Goal: Task Accomplishment & Management: Manage account settings

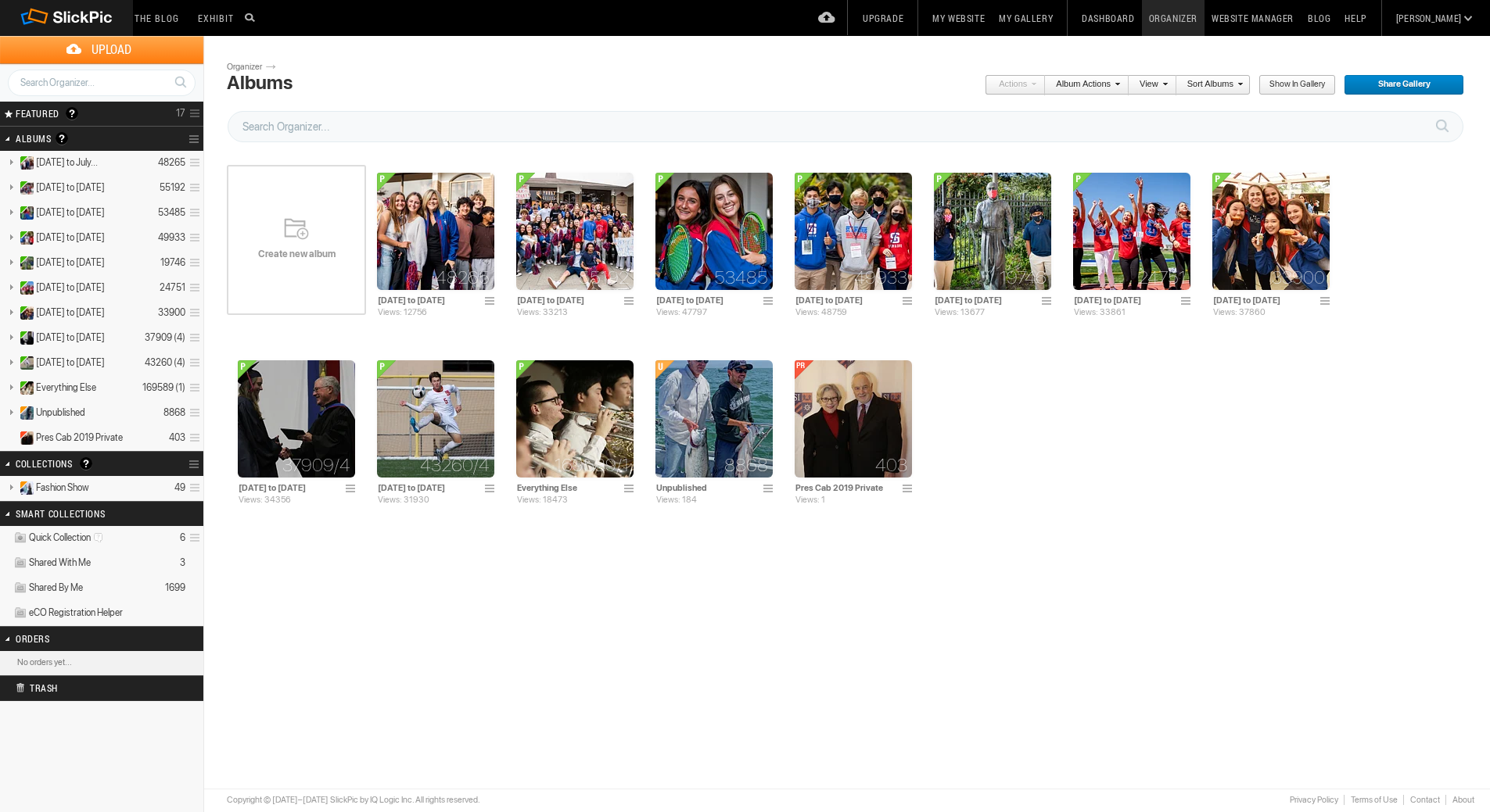
click at [488, 695] on body "The Blog Search Search Exhibit Fresh Photos Editor's Choice Photos Photoblogs M…" at bounding box center [745, 406] width 1490 height 812
click at [292, 248] on span "Create new album" at bounding box center [296, 254] width 139 height 12
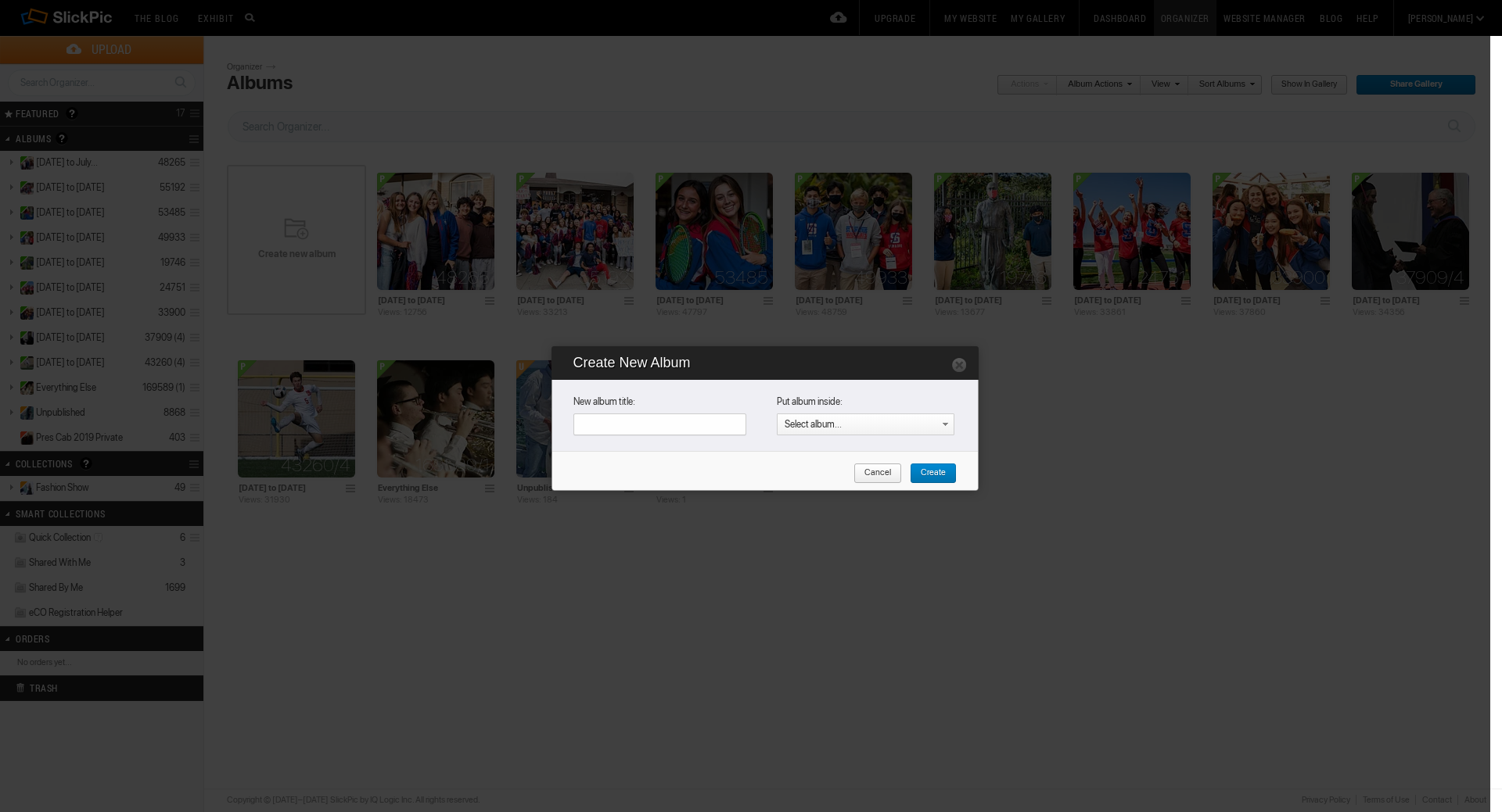
paste input "[DATE] to [DATE]"
click at [630, 422] on input "[DATE] to [DATE]" at bounding box center [659, 424] width 172 height 22
click at [691, 424] on input "[DATE] to [DATE]" at bounding box center [659, 424] width 172 height 22
type input "[DATE] to [DATE]"
click at [930, 473] on span "Create" at bounding box center [927, 473] width 36 height 20
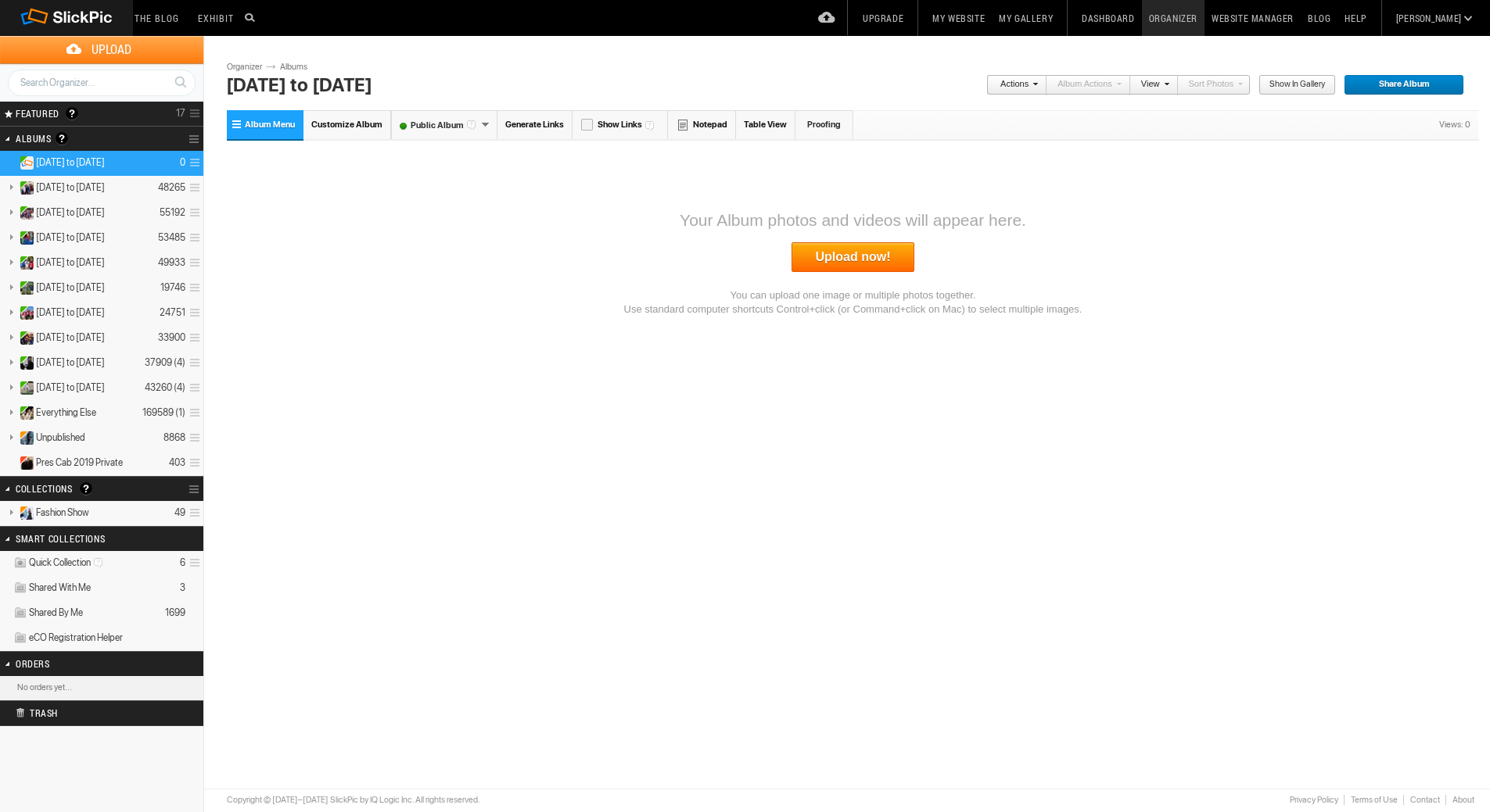
click at [191, 158] on span at bounding box center [193, 163] width 15 height 25
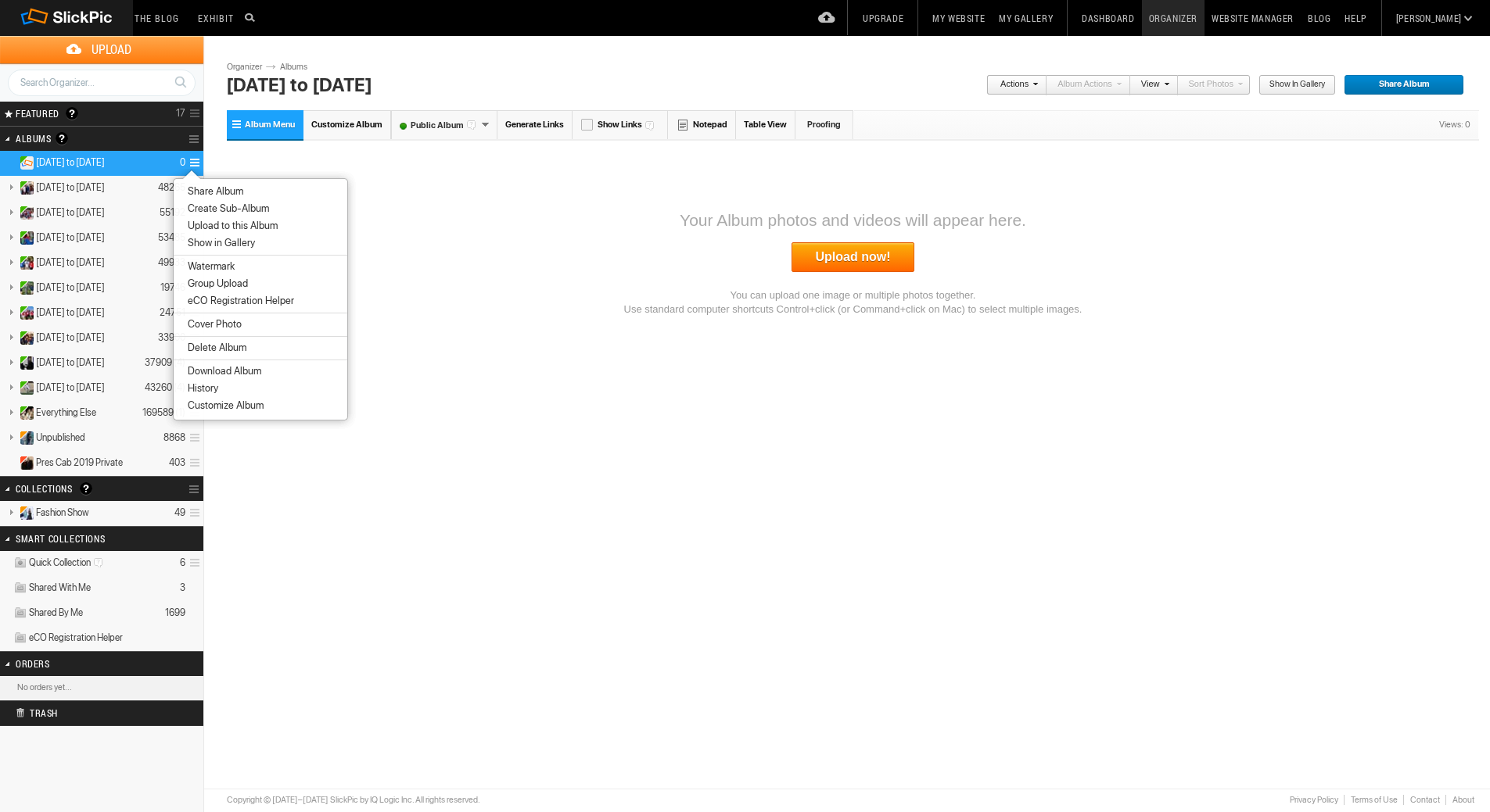
click at [212, 206] on span "Create Sub-Album" at bounding box center [226, 208] width 86 height 12
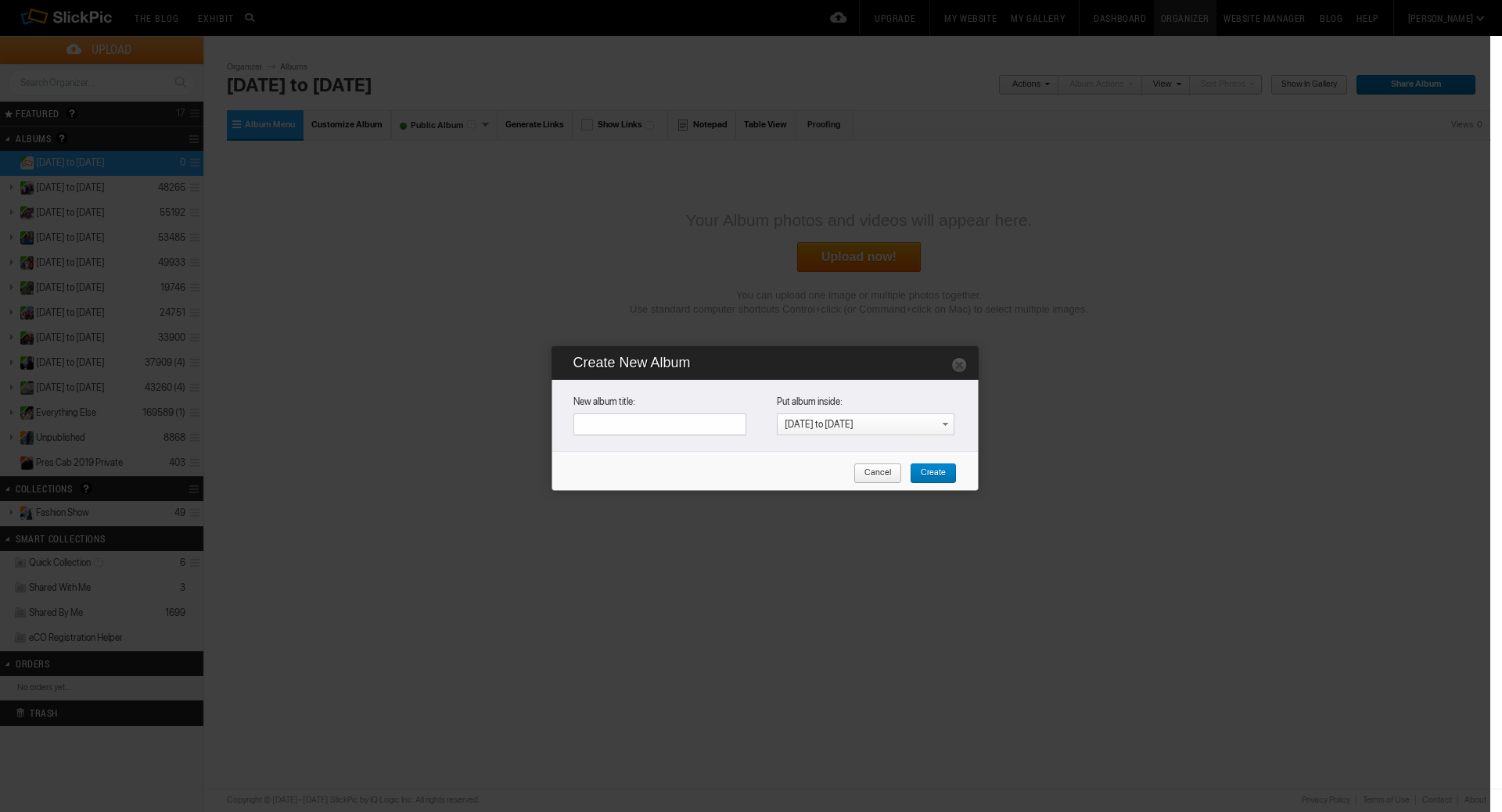
paste input "Frosh Welcome Mass"
type input "Frosh Welcome Mass, Photos by Bowerbird Photography"
click at [936, 467] on span "Create" at bounding box center [927, 473] width 36 height 20
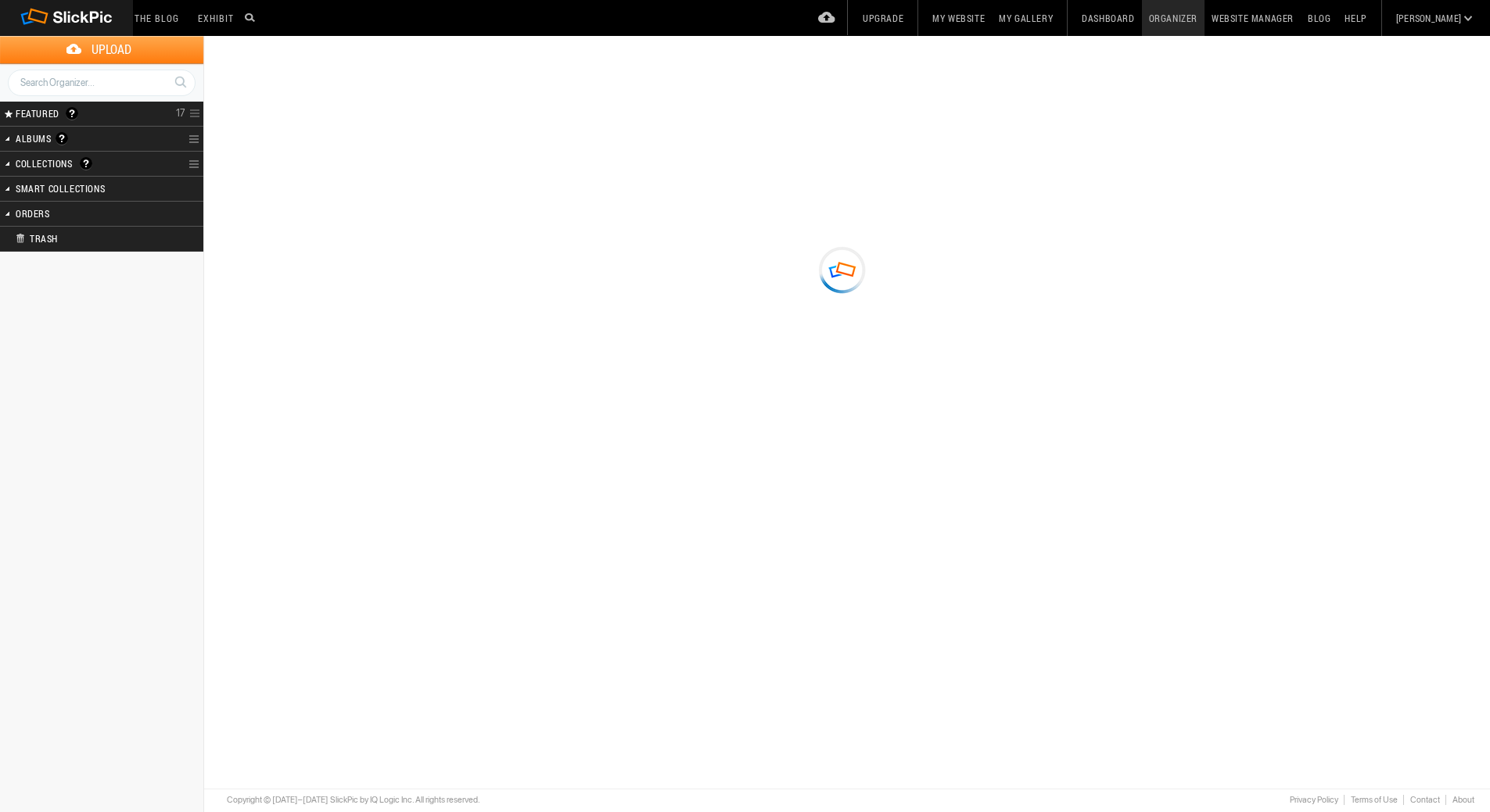
type input "[DATE] to [DATE]"
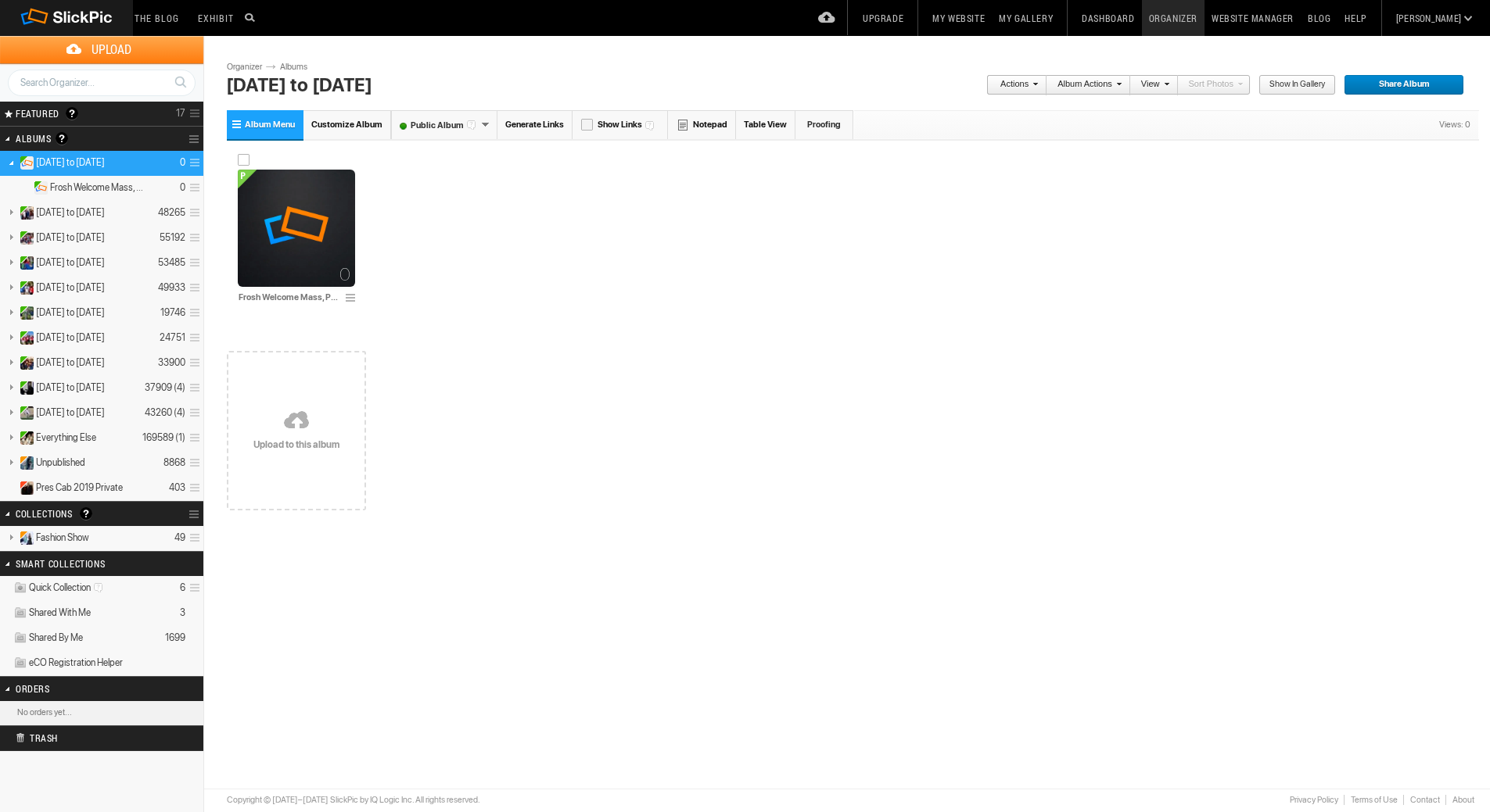
click at [299, 233] on img at bounding box center [297, 228] width 117 height 117
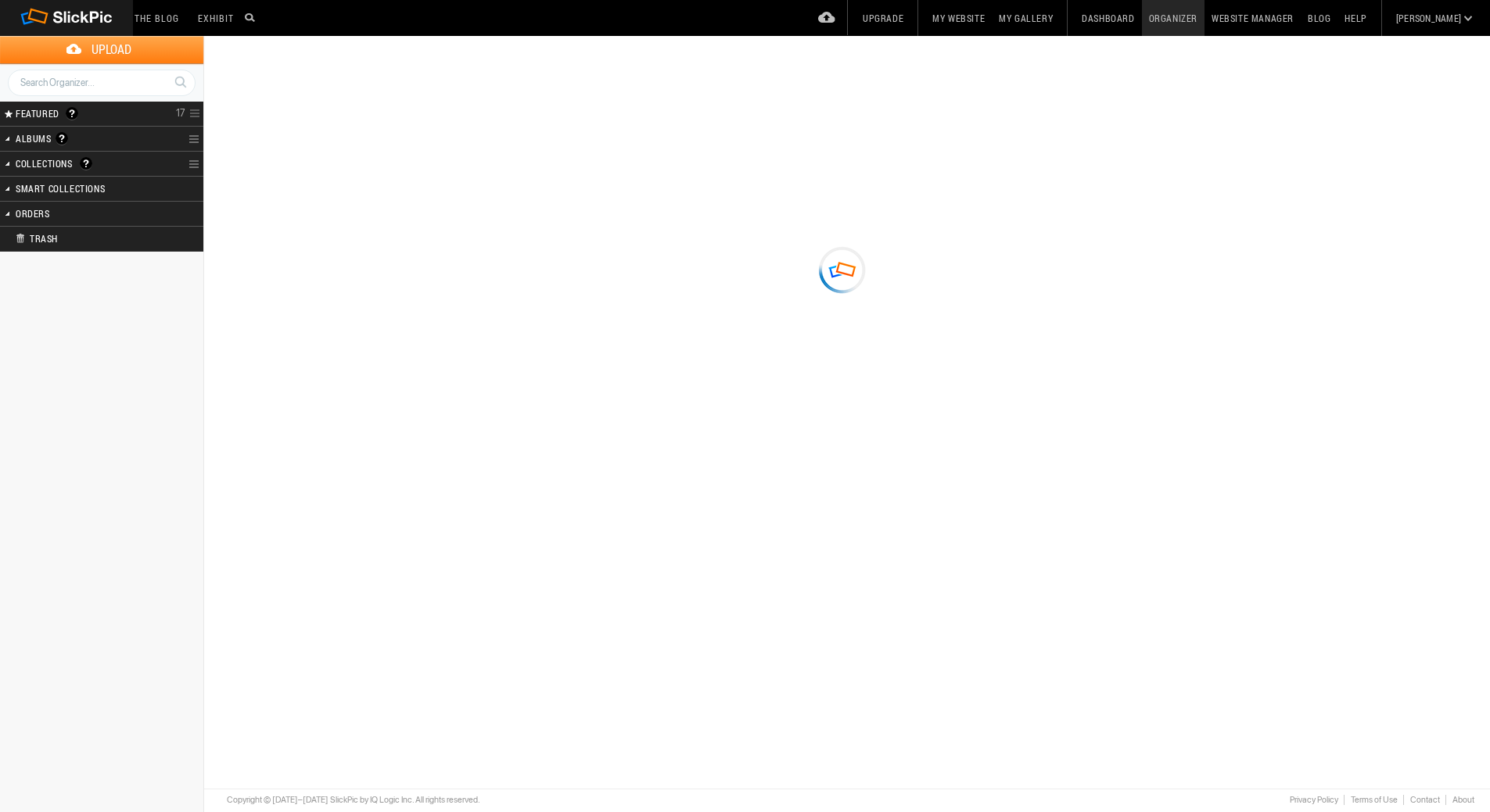
type input "Frosh Welcome Mass, Photos by Bowerbird Photography"
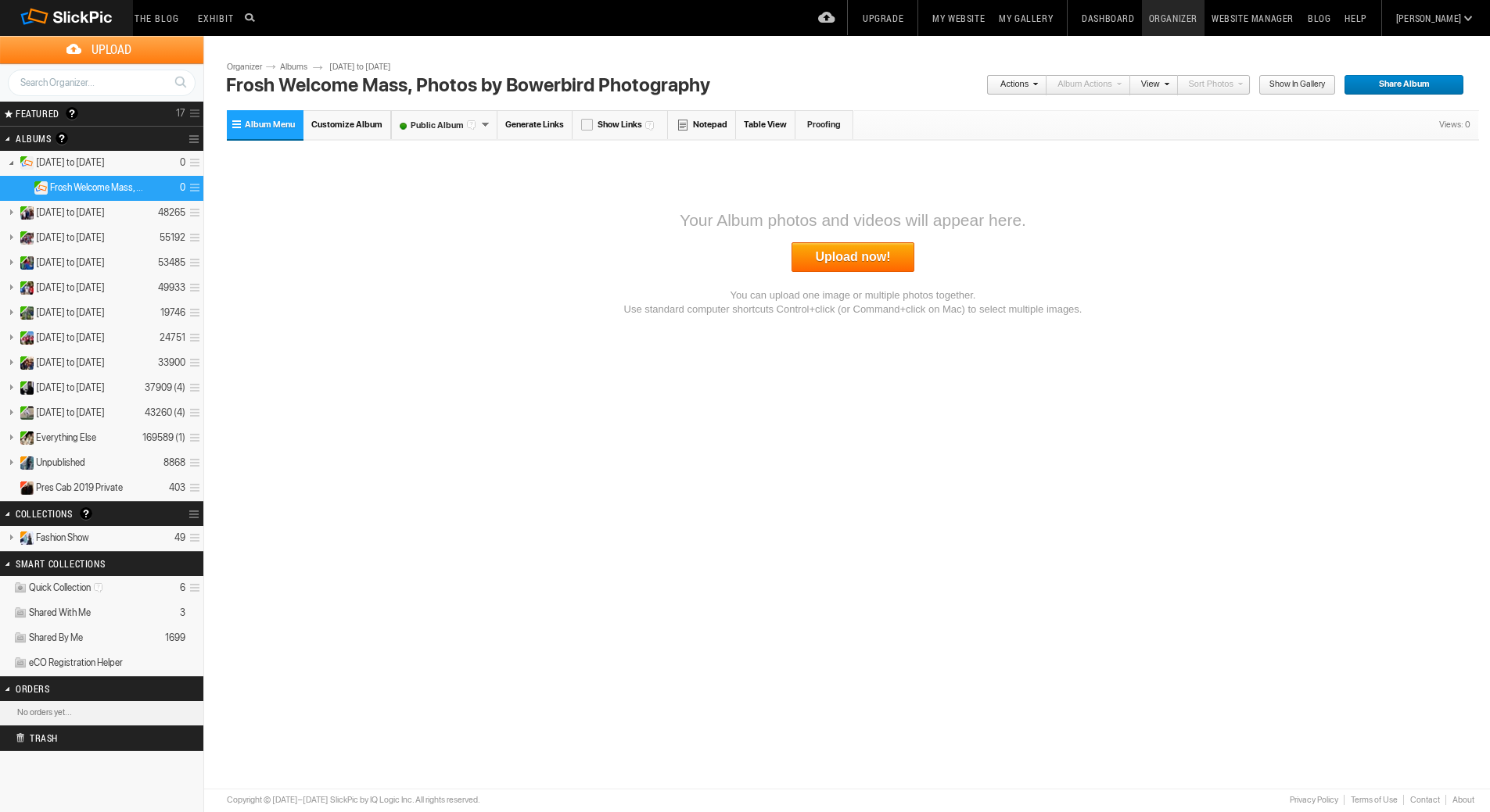
click at [851, 258] on link "Upload now!" at bounding box center [853, 257] width 123 height 30
